Goal: Transaction & Acquisition: Purchase product/service

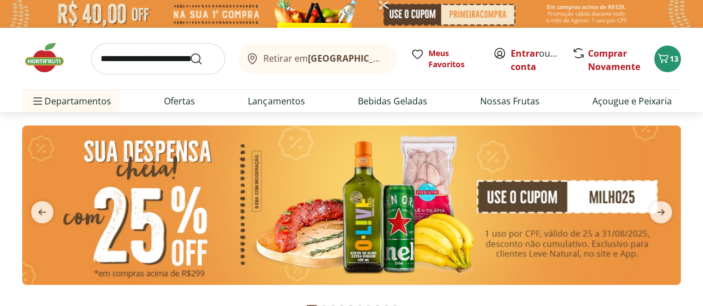
click at [122, 56] on input "search" at bounding box center [158, 58] width 134 height 31
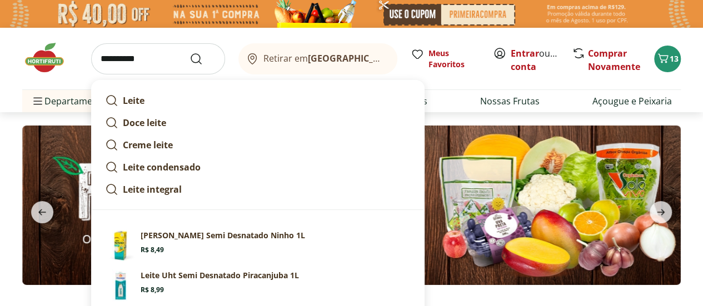
type input "**********"
click at [190, 52] on button "Submit Search" at bounding box center [203, 58] width 27 height 13
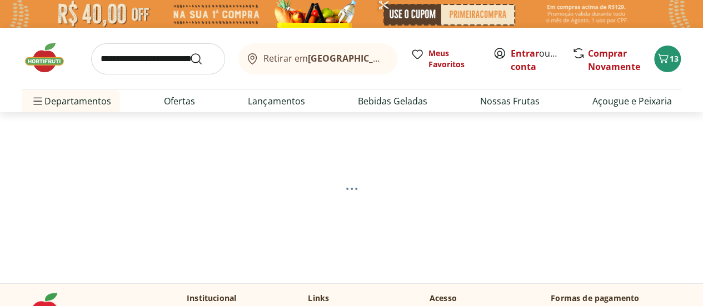
select select "**********"
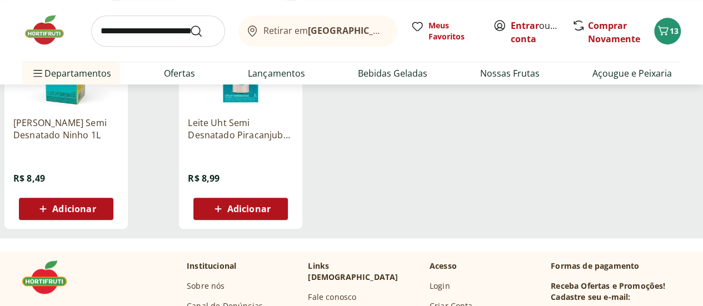
scroll to position [167, 0]
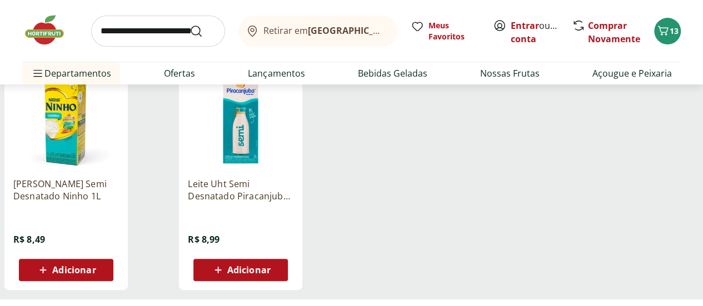
click at [96, 271] on span "Adicionar" at bounding box center [73, 270] width 43 height 9
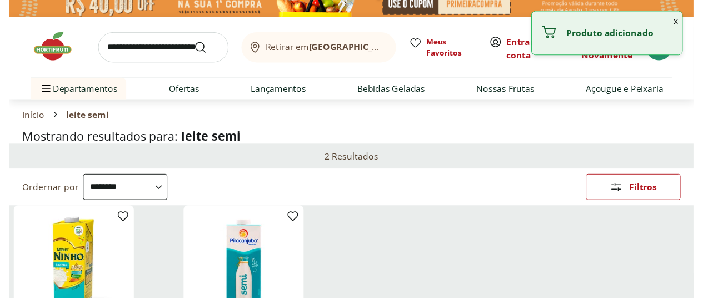
scroll to position [0, 0]
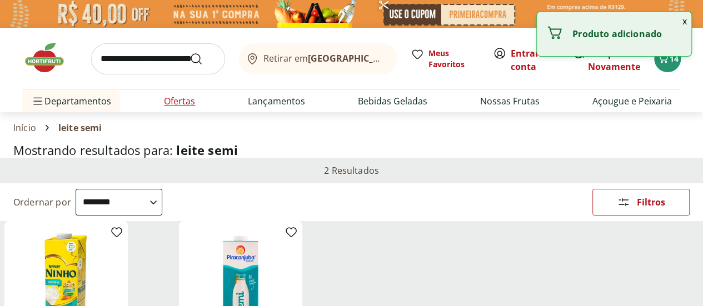
click at [190, 101] on link "Ofertas" at bounding box center [179, 100] width 31 height 13
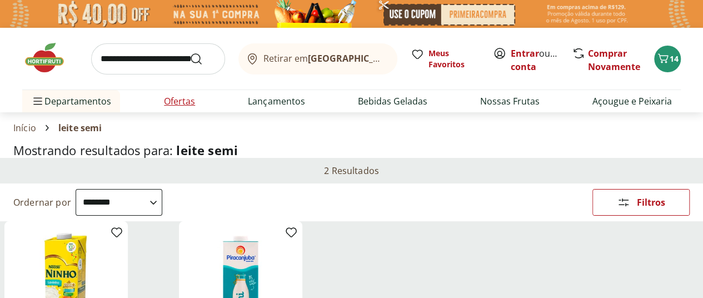
select select "**********"
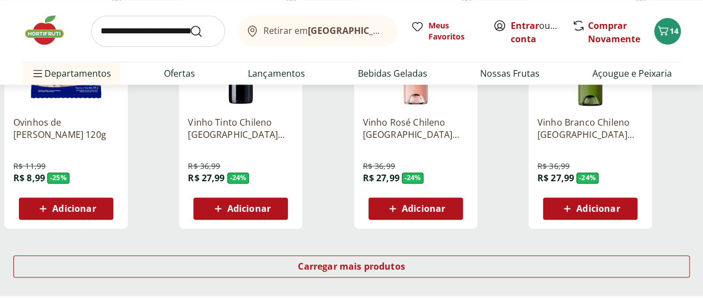
scroll to position [723, 0]
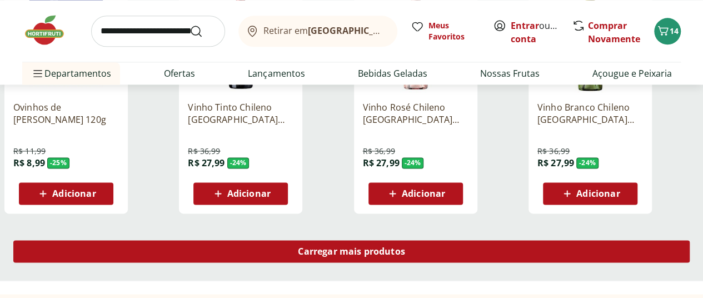
click at [405, 247] on span "Carregar mais produtos" at bounding box center [351, 251] width 107 height 9
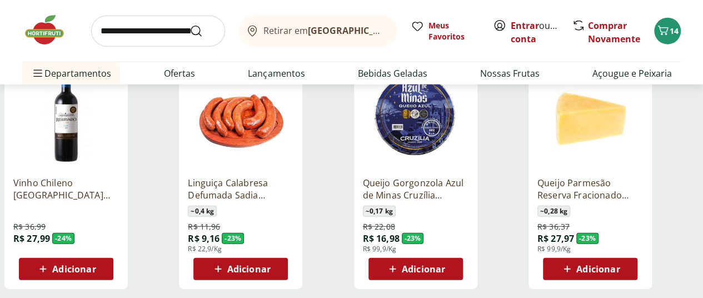
scroll to position [1390, 0]
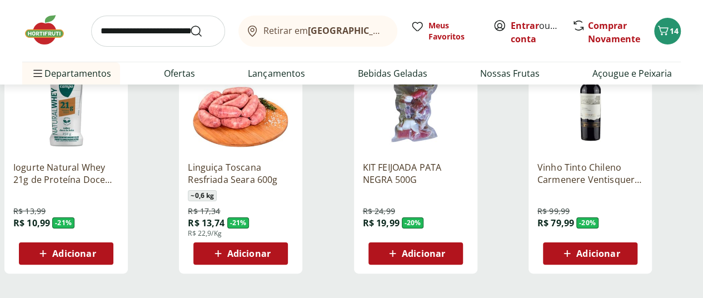
scroll to position [2168, 0]
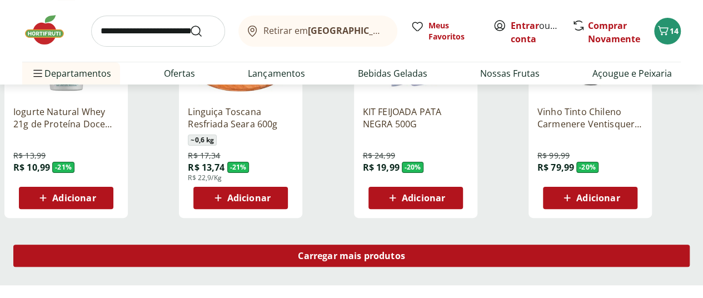
click at [431, 245] on div "Carregar mais produtos" at bounding box center [351, 256] width 676 height 22
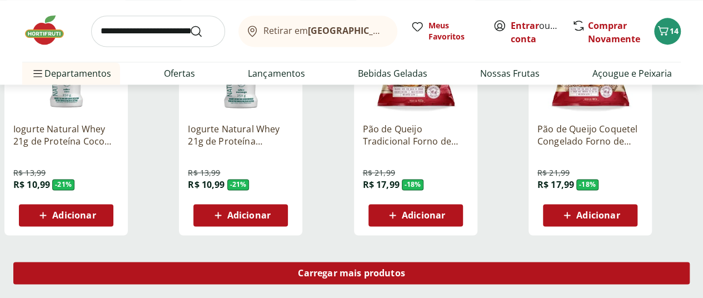
scroll to position [2890, 0]
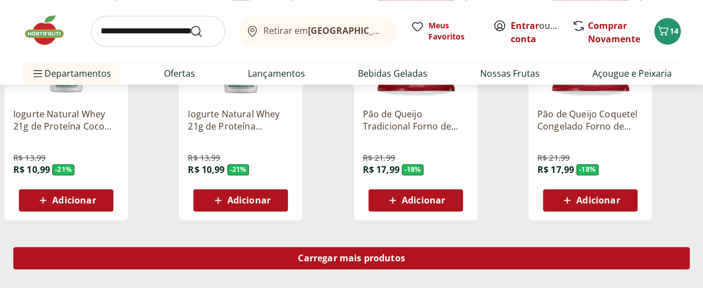
click at [405, 253] on span "Carregar mais produtos" at bounding box center [351, 257] width 107 height 9
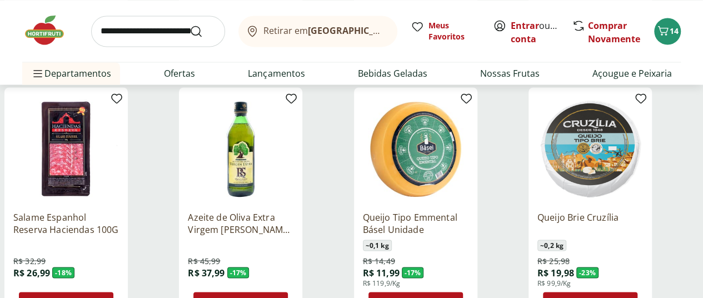
scroll to position [3057, 0]
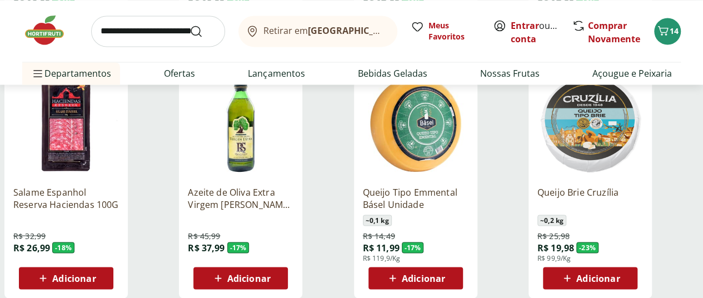
click at [445, 273] on span "Adicionar" at bounding box center [423, 277] width 43 height 9
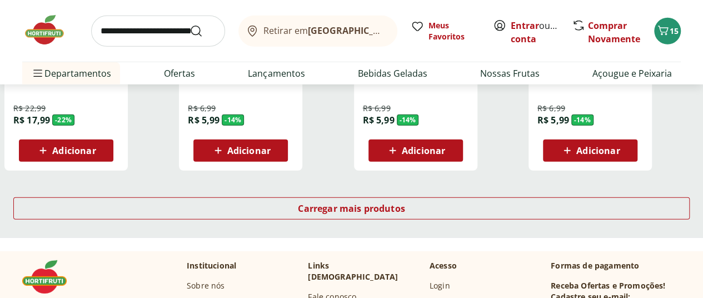
scroll to position [3669, 0]
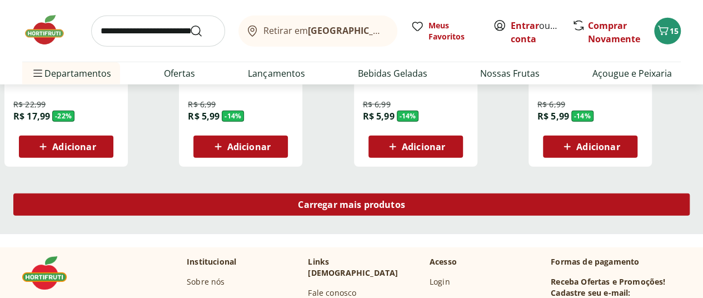
click at [440, 193] on div "Carregar mais produtos" at bounding box center [351, 204] width 676 height 22
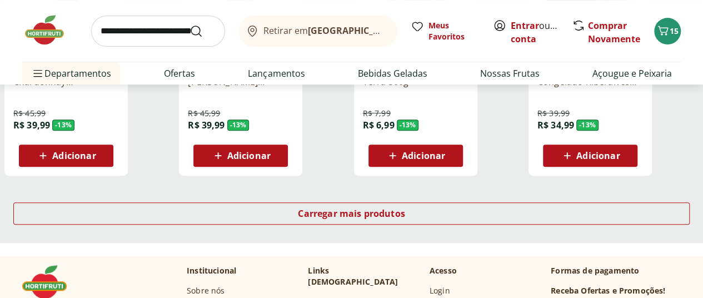
scroll to position [4391, 0]
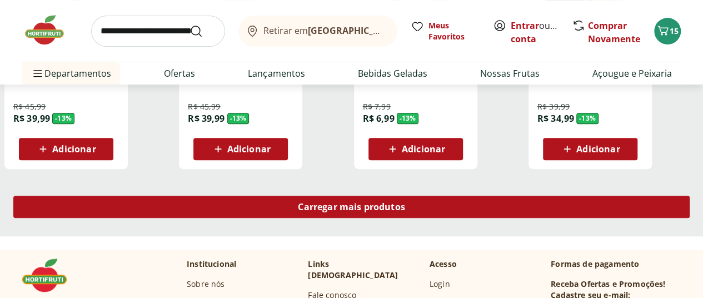
click at [454, 196] on div "Carregar mais produtos" at bounding box center [351, 207] width 676 height 22
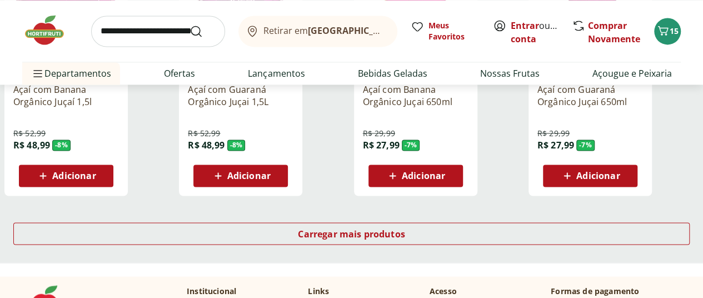
scroll to position [5114, 0]
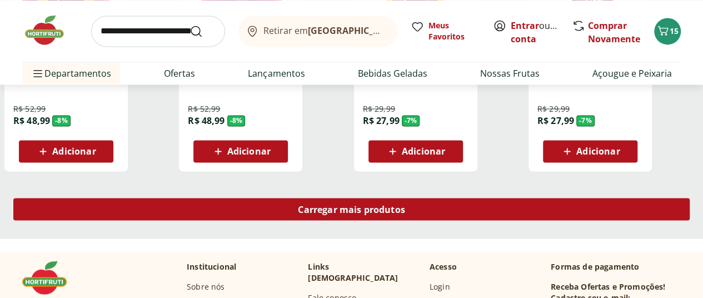
click at [460, 198] on div "Carregar mais produtos" at bounding box center [351, 209] width 676 height 22
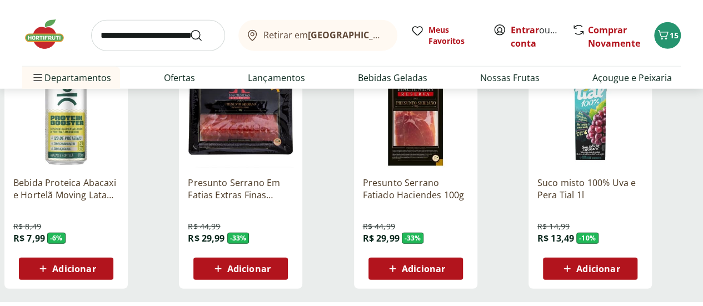
scroll to position [5781, 0]
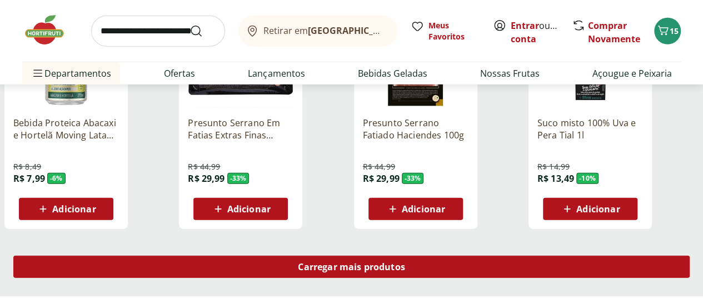
click at [405, 262] on span "Carregar mais produtos" at bounding box center [351, 266] width 107 height 9
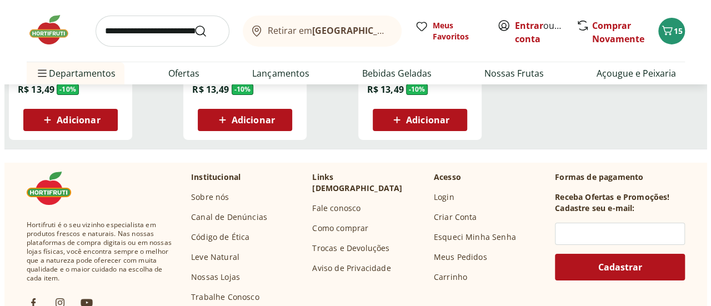
scroll to position [6225, 0]
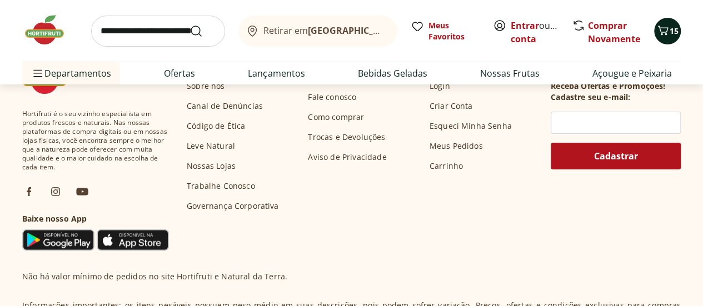
click at [661, 34] on icon "Carrinho" at bounding box center [662, 30] width 13 height 13
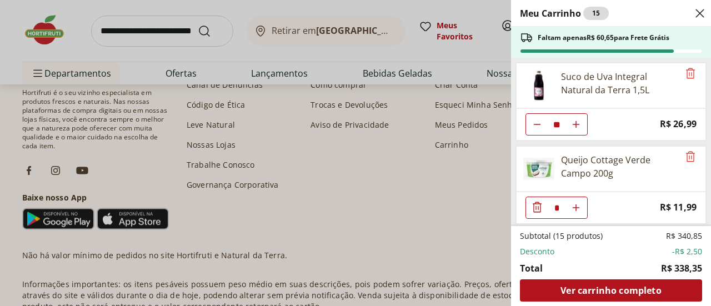
click at [538, 125] on icon "Diminuir Quantidade" at bounding box center [537, 124] width 9 height 9
type input "**"
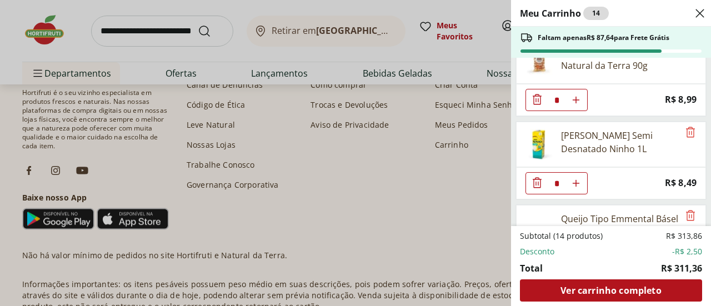
scroll to position [247, 0]
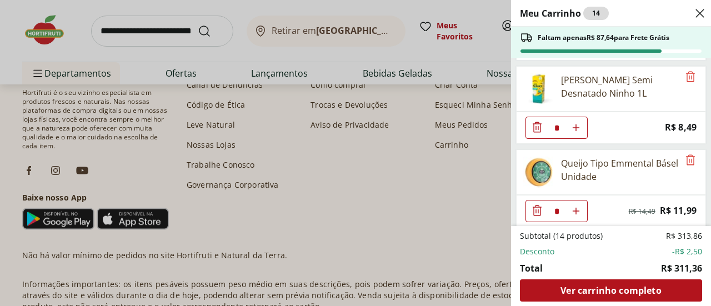
type input "*"
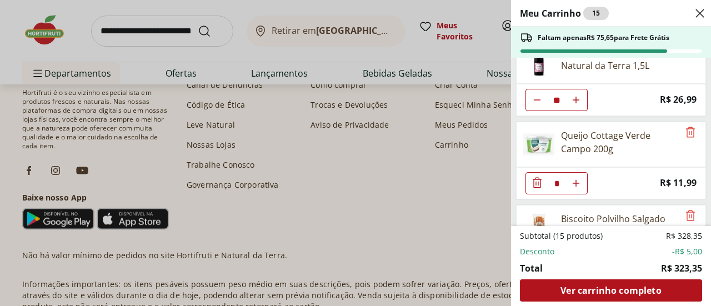
scroll to position [0, 0]
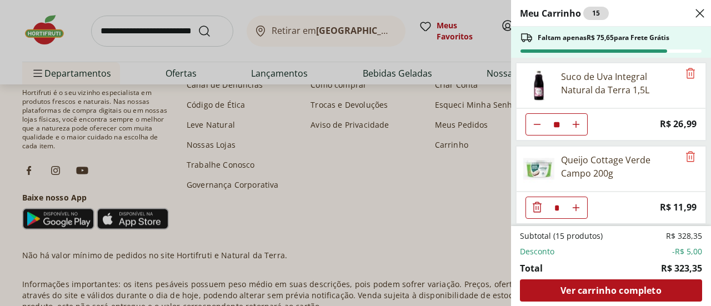
click at [540, 124] on icon "Diminuir Quantidade" at bounding box center [537, 124] width 9 height 9
type input "*"
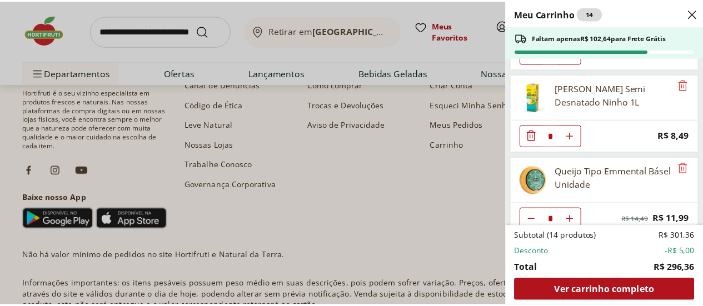
scroll to position [247, 0]
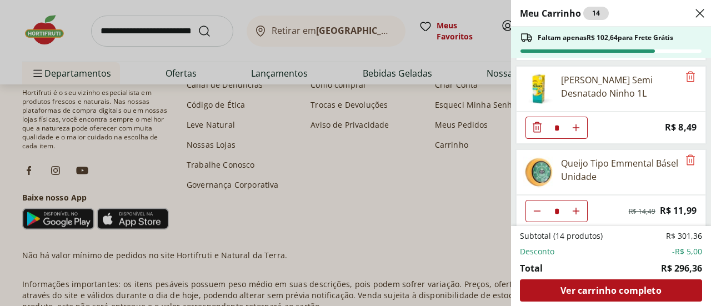
click at [424, 184] on div "Meu Carrinho 14 Faltam apenas R$ 102,64 para Frete Grátis Suco de Uva Integral …" at bounding box center [355, 153] width 711 height 306
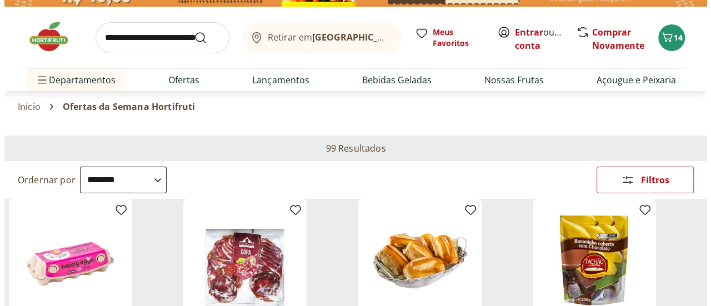
scroll to position [0, 0]
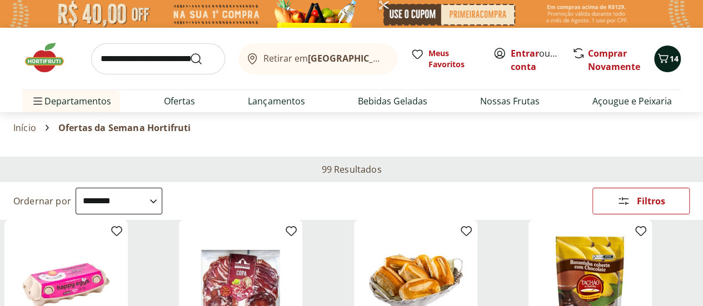
click at [664, 69] on button "14" at bounding box center [667, 59] width 27 height 27
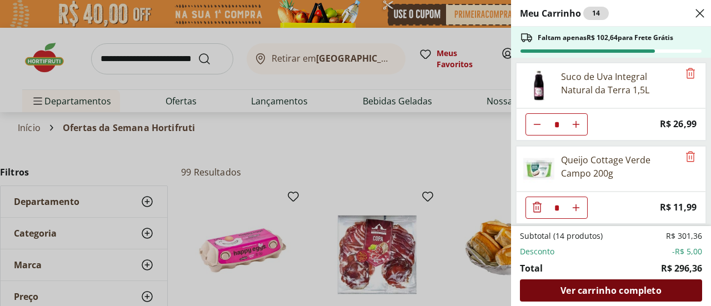
click at [606, 292] on span "Ver carrinho completo" at bounding box center [611, 290] width 101 height 9
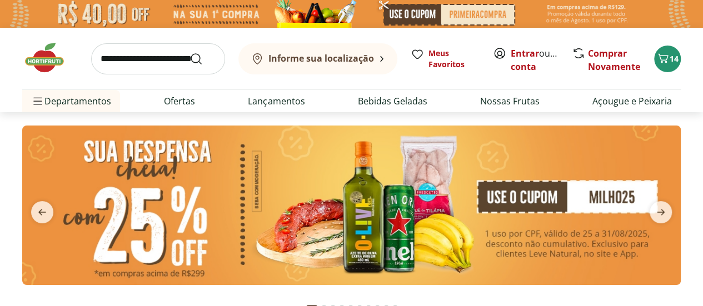
click at [146, 55] on input "search" at bounding box center [158, 58] width 134 height 31
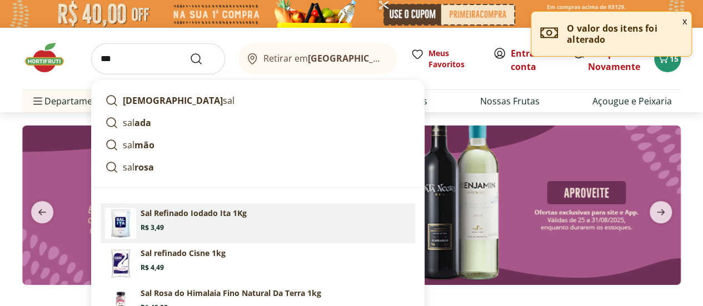
click at [148, 210] on p "Sal Refinado Iodado Ita 1Kg" at bounding box center [194, 213] width 106 height 11
type input "**********"
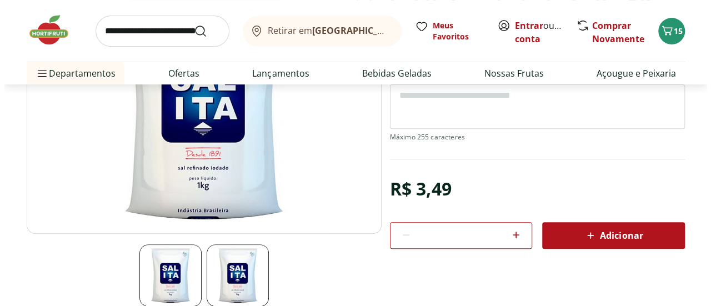
scroll to position [222, 0]
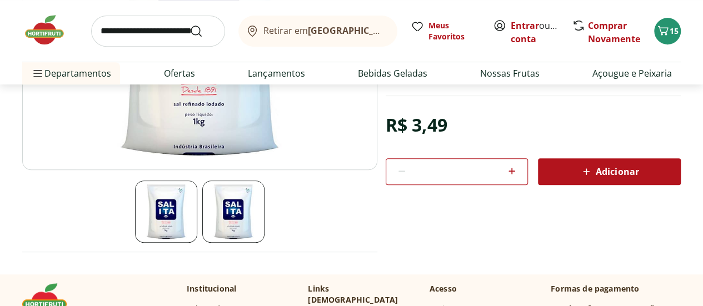
click at [599, 176] on span "Adicionar" at bounding box center [609, 171] width 59 height 13
click at [675, 33] on span "16" at bounding box center [674, 31] width 9 height 11
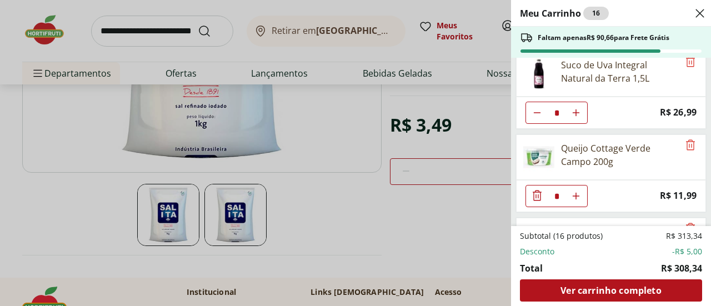
scroll to position [3, 0]
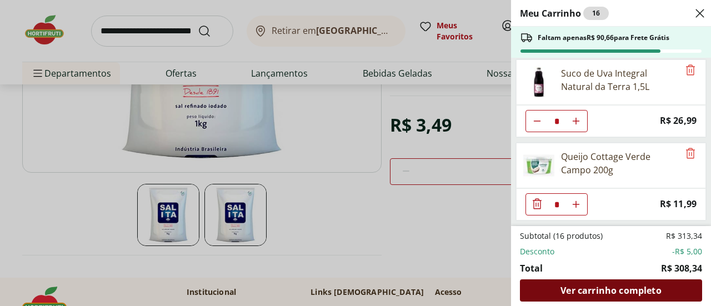
click at [605, 288] on span "Ver carrinho completo" at bounding box center [611, 290] width 101 height 9
